Goal: Transaction & Acquisition: Obtain resource

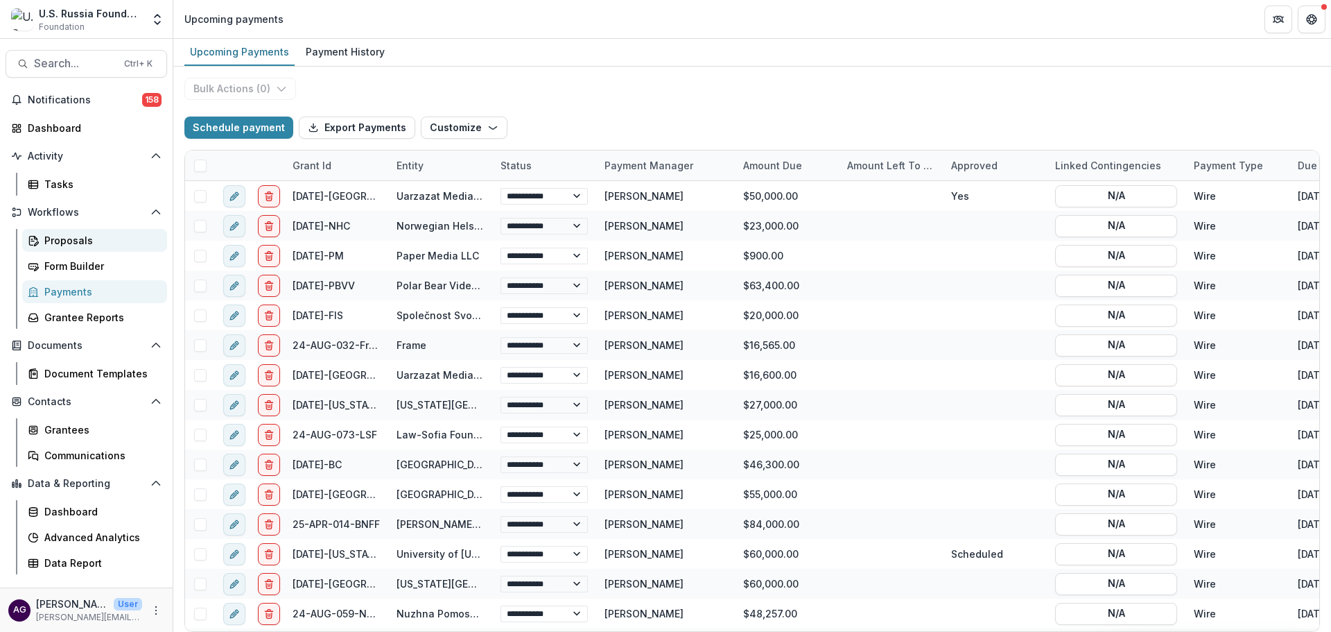
click at [88, 238] on div "Proposals" at bounding box center [100, 240] width 112 height 15
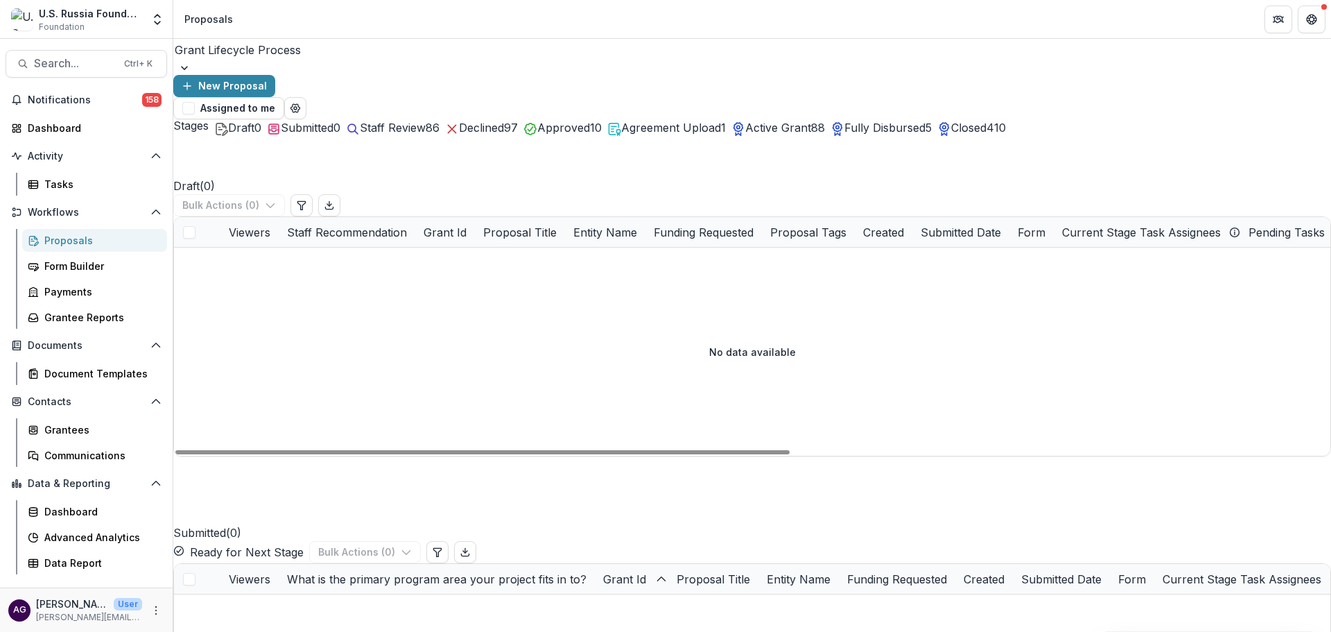
click at [811, 122] on span "Active Grant" at bounding box center [778, 128] width 66 height 14
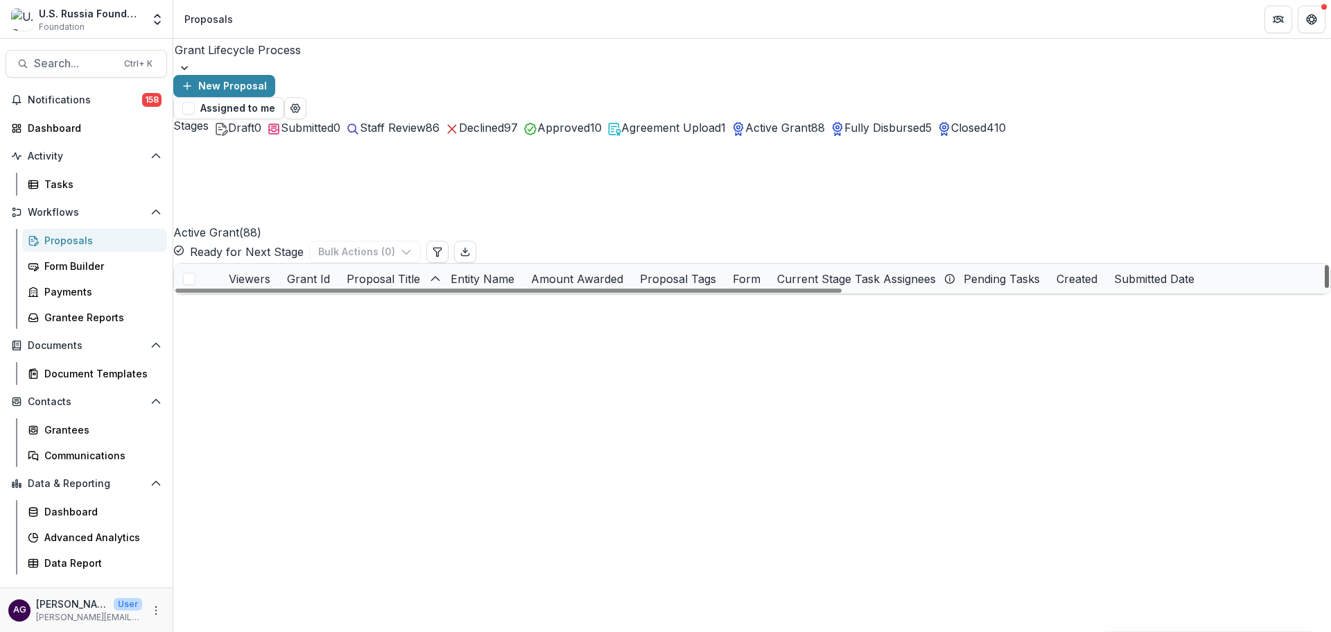
scroll to position [2282, 0]
drag, startPoint x: 1321, startPoint y: 200, endPoint x: 1299, endPoint y: 404, distance: 205.7
click at [1325, 288] on div at bounding box center [1327, 276] width 4 height 23
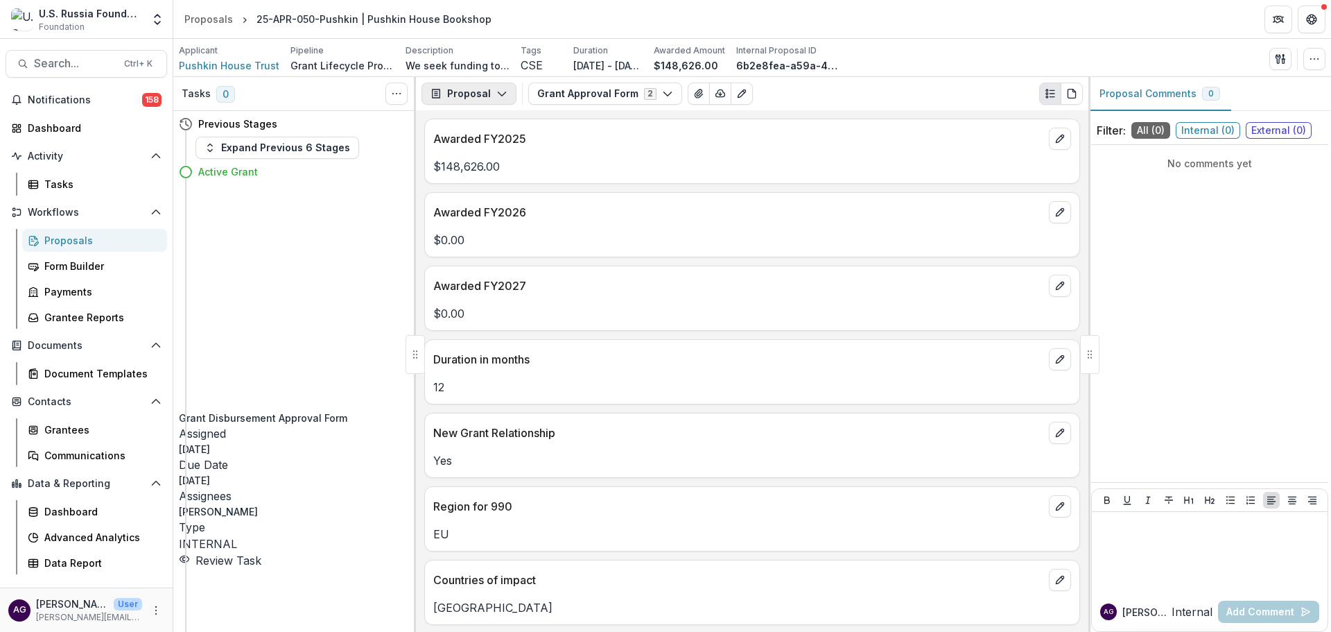
click at [487, 93] on button "Proposal" at bounding box center [469, 94] width 95 height 22
click at [487, 191] on div "Grant Agreements" at bounding box center [512, 194] width 127 height 15
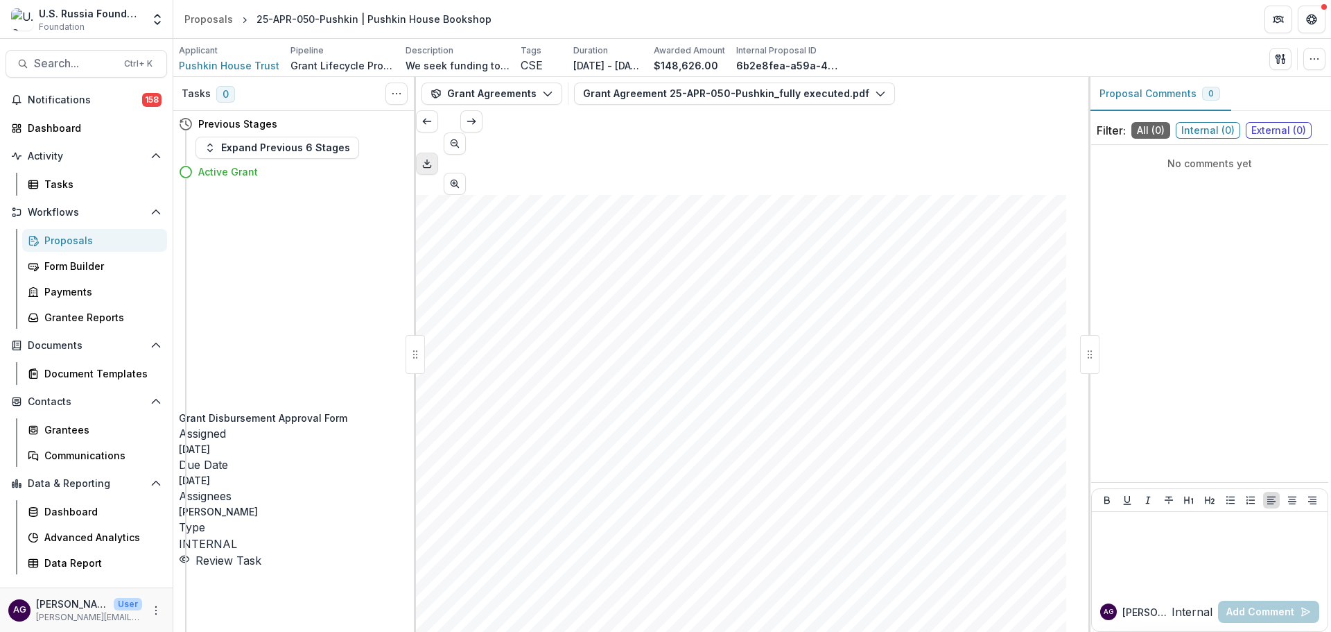
click at [433, 158] on icon "Download PDF" at bounding box center [427, 163] width 11 height 11
